Goal: Find specific page/section: Find specific page/section

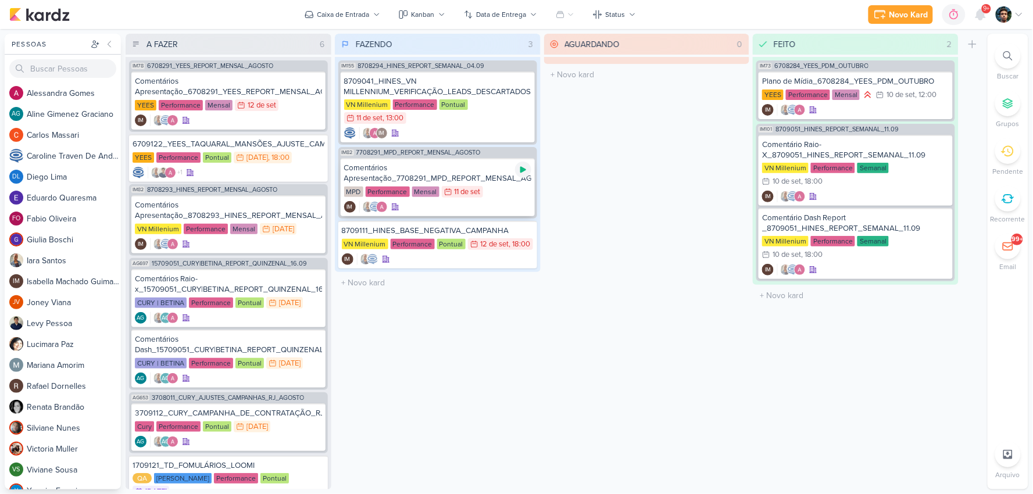
click at [530, 167] on div at bounding box center [523, 170] width 16 height 16
click at [496, 190] on div "MPD Performance Mensal 11/9 [DATE]" at bounding box center [437, 192] width 187 height 13
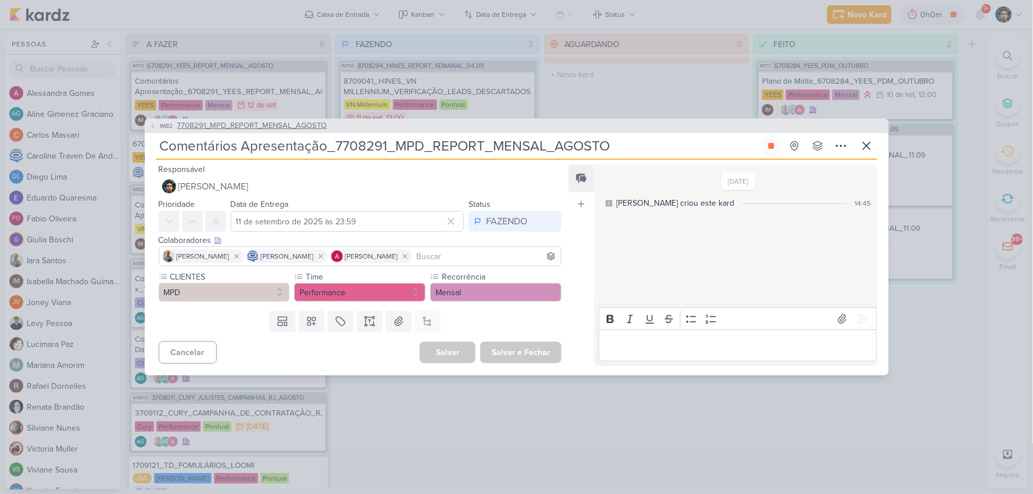
click at [184, 129] on span "7708291_MPD_REPORT_MENSAL_AGOSTO" at bounding box center [252, 126] width 150 height 12
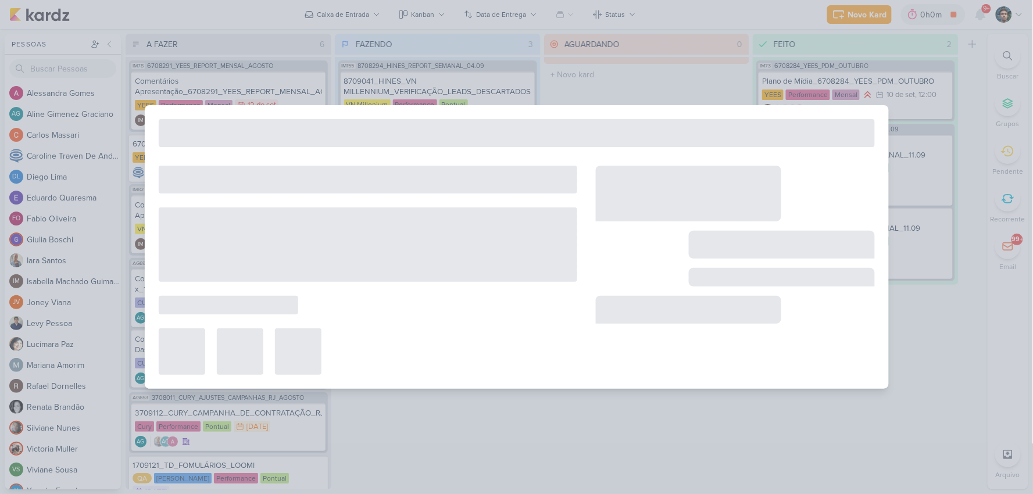
type input "7708291_MPD_REPORT_MENSAL_AGOSTO"
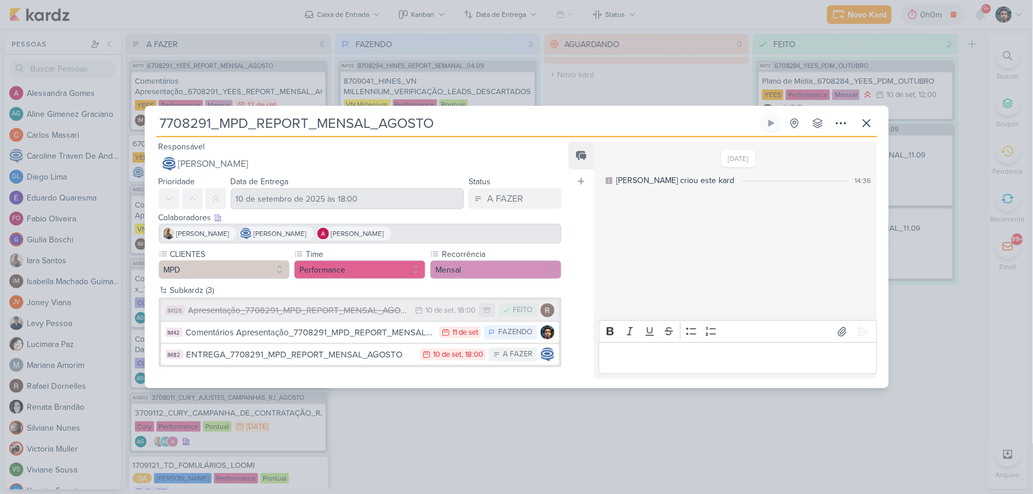
click at [351, 310] on div "Apresentação_7708291_MPD_REPORT_MENSAL_AGOSTO" at bounding box center [299, 310] width 222 height 13
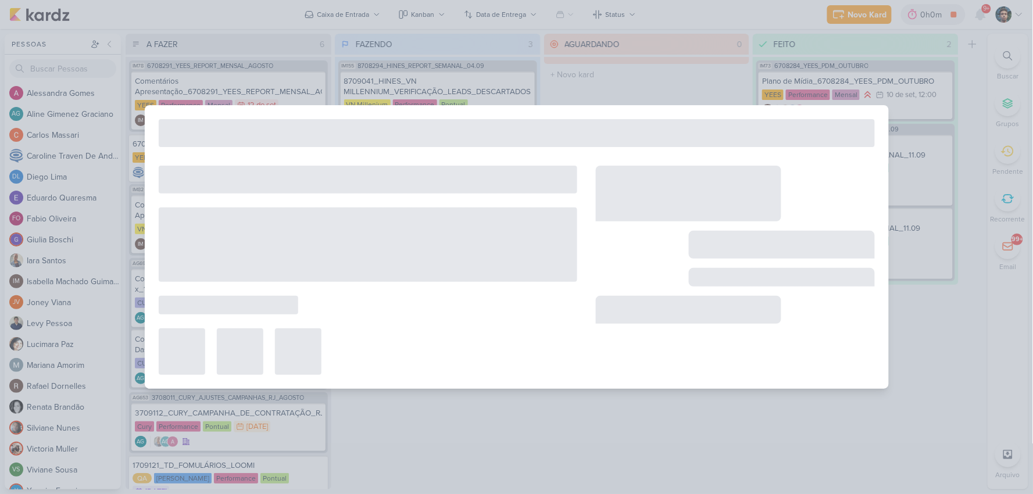
type input "Apresentação_7708291_MPD_REPORT_MENSAL_AGOSTO"
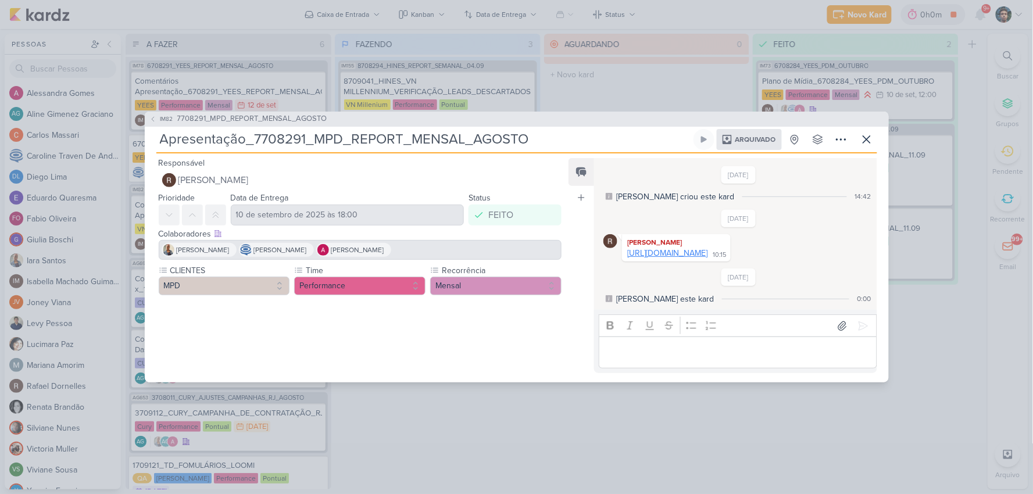
click at [694, 253] on link "[URL][DOMAIN_NAME]" at bounding box center [668, 253] width 80 height 10
click at [867, 138] on icon at bounding box center [867, 140] width 14 height 14
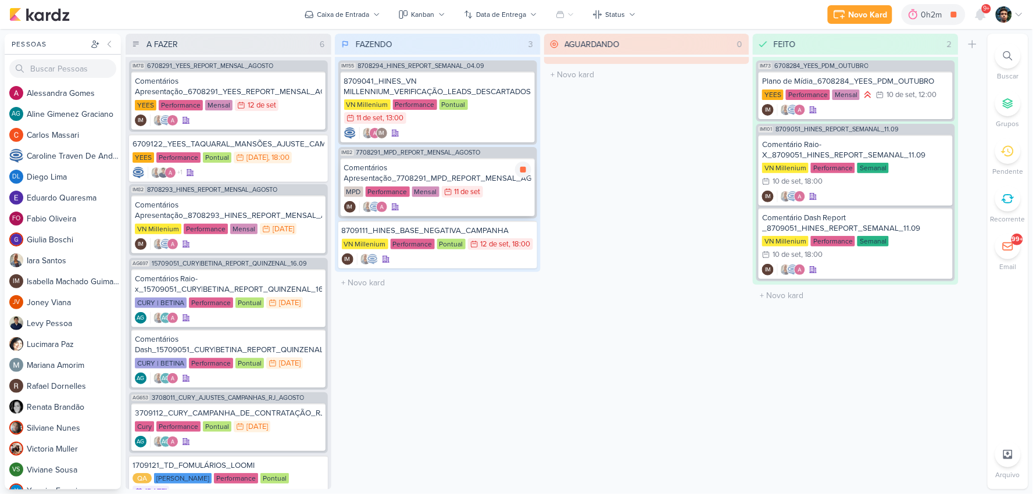
click at [511, 201] on div "IM" at bounding box center [437, 207] width 187 height 12
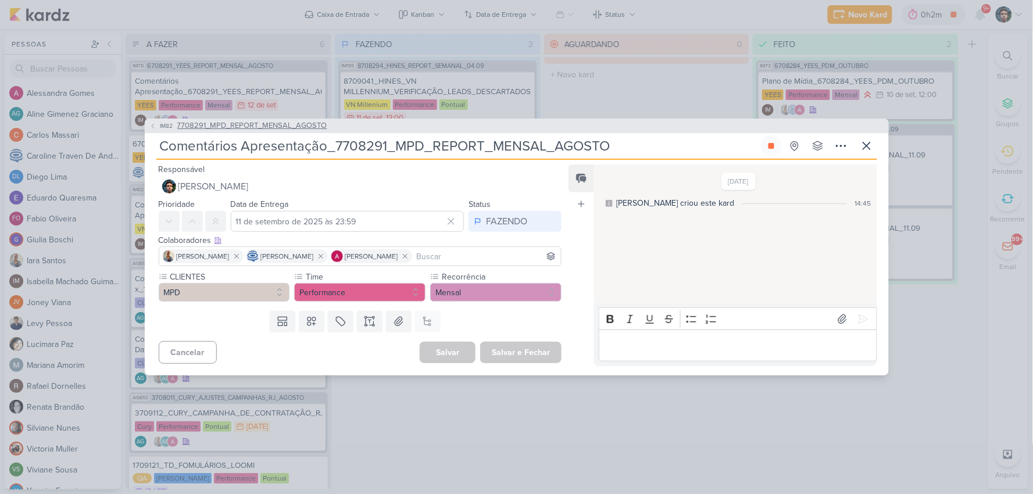
click at [161, 123] on span "IM82" at bounding box center [167, 126] width 16 height 9
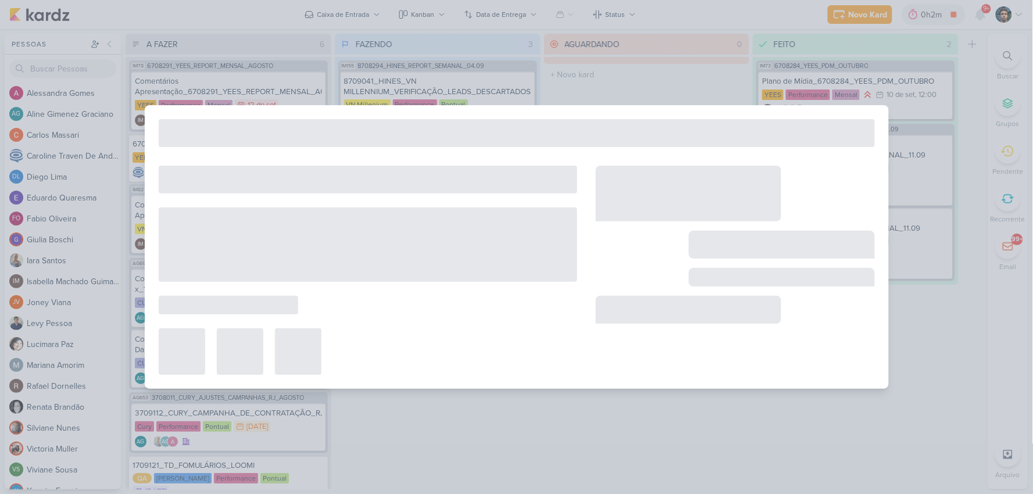
type input "7708291_MPD_REPORT_MENSAL_AGOSTO"
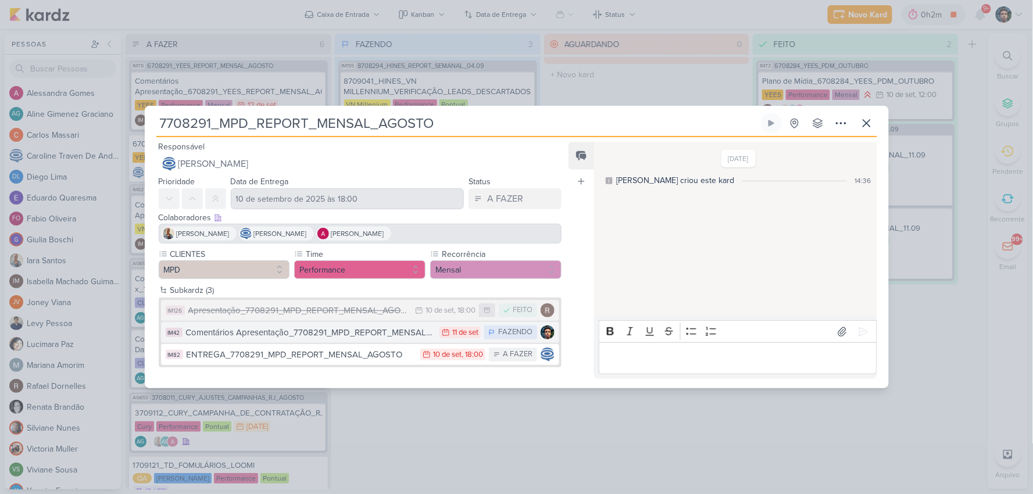
click at [334, 333] on div "Comentários Apresentação_7708291_MPD_REPORT_MENSAL_AGOSTO" at bounding box center [310, 332] width 248 height 13
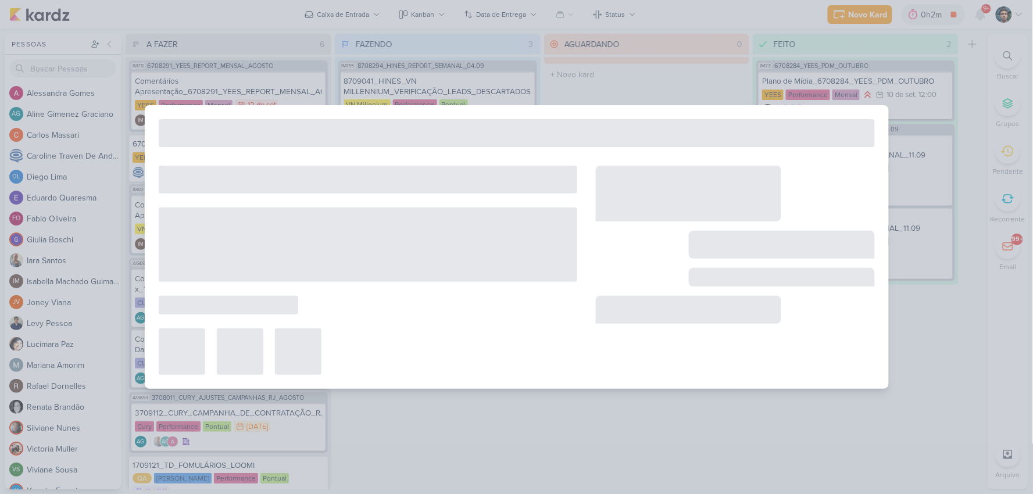
type input "Comentários Apresentação_7708291_MPD_REPORT_MENSAL_AGOSTO"
